Goal: Task Accomplishment & Management: Use online tool/utility

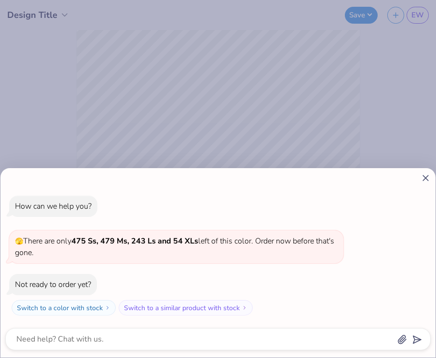
click at [425, 179] on line at bounding box center [425, 177] width 5 height 5
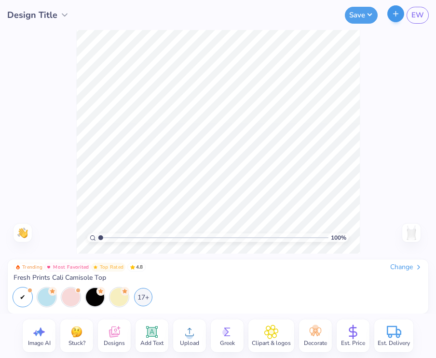
click at [396, 18] on button "button" at bounding box center [395, 13] width 17 height 17
click at [397, 13] on icon "button" at bounding box center [396, 14] width 8 height 8
click at [396, 19] on button "button" at bounding box center [395, 13] width 17 height 17
click at [366, 14] on button "Save" at bounding box center [361, 13] width 33 height 17
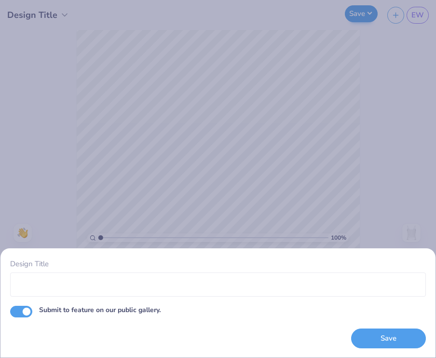
click at [366, 14] on div "Design Title Submit to feature on our public gallery. Save" at bounding box center [218, 179] width 436 height 358
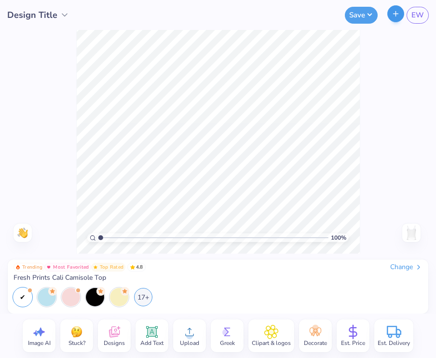
click at [397, 16] on icon "button" at bounding box center [396, 14] width 8 height 8
click at [232, 263] on div "Trending Most Favorited Top Rated 4.8 Change" at bounding box center [218, 267] width 409 height 9
click at [85, 337] on div "Stuck?" at bounding box center [76, 335] width 33 height 33
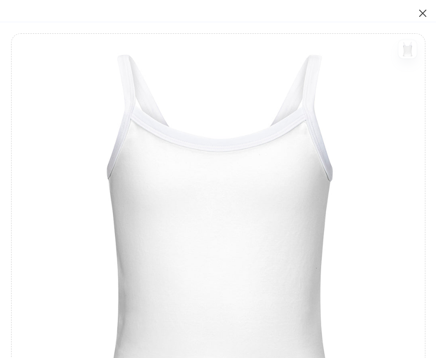
click at [426, 16] on button "Close" at bounding box center [423, 13] width 18 height 18
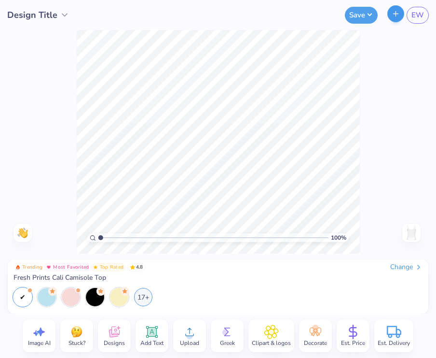
click at [396, 14] on icon "button" at bounding box center [396, 14] width 8 height 8
click at [362, 13] on button "Save" at bounding box center [361, 13] width 33 height 17
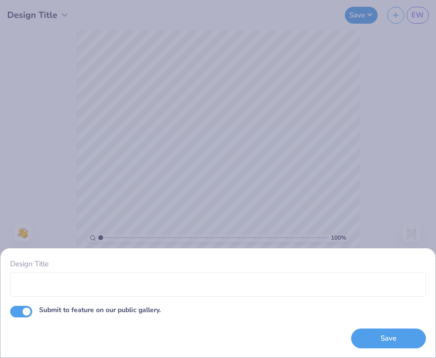
click at [402, 152] on div "Design Title Submit to feature on our public gallery. Save" at bounding box center [218, 179] width 436 height 358
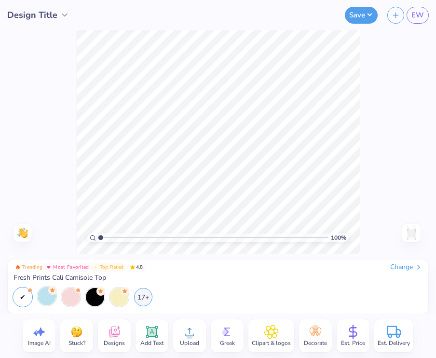
click at [43, 300] on div at bounding box center [47, 296] width 18 height 18
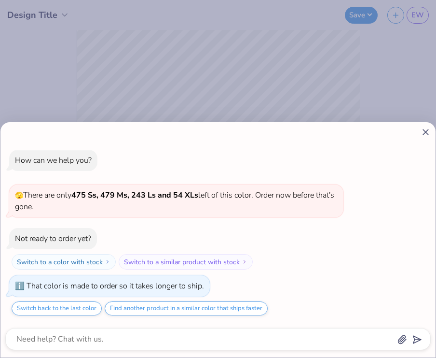
click at [331, 89] on div "How can we help you? 🫣 There are only 475 Ss, 479 Ms, 243 Ls and 54 XLs left of…" at bounding box center [218, 179] width 436 height 358
type textarea "x"
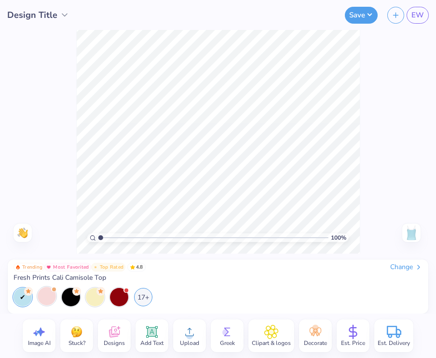
click at [410, 264] on div "Change" at bounding box center [406, 267] width 32 height 9
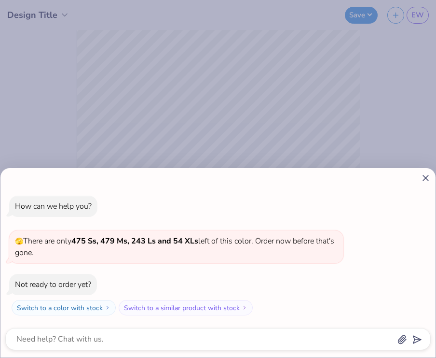
click at [422, 177] on icon at bounding box center [426, 178] width 10 height 10
type textarea "x"
